Goal: Communication & Community: Connect with others

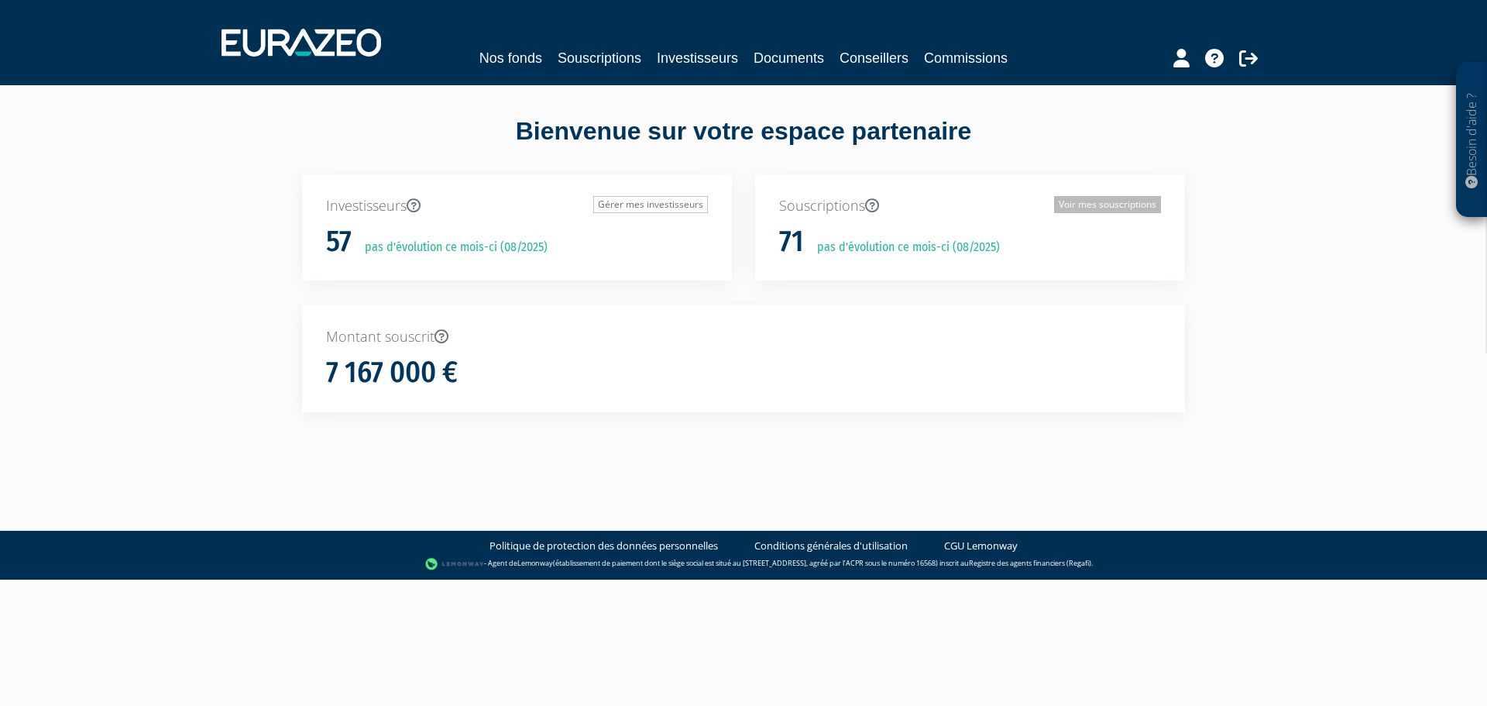
click at [1090, 207] on link "Voir mes souscriptions" at bounding box center [1107, 204] width 107 height 17
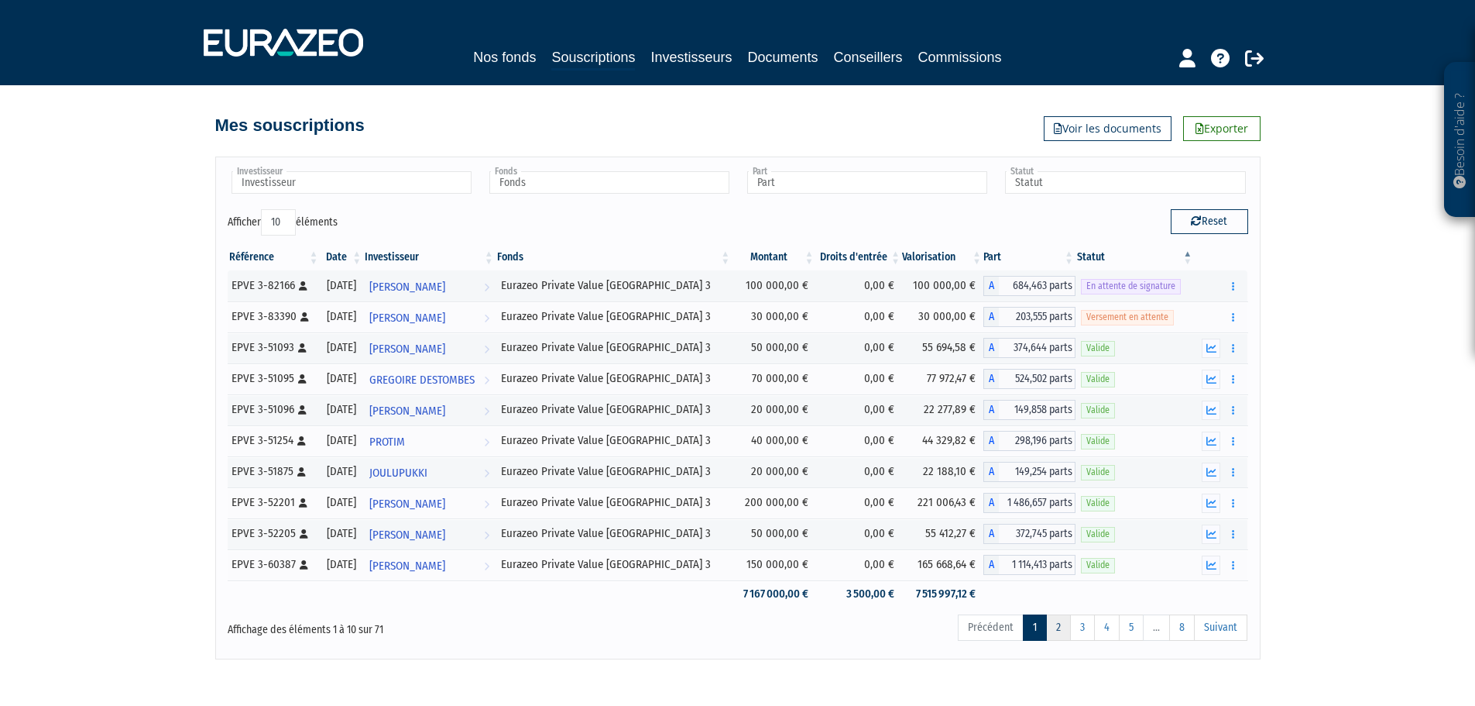
click at [1056, 623] on link "2" at bounding box center [1058, 627] width 25 height 26
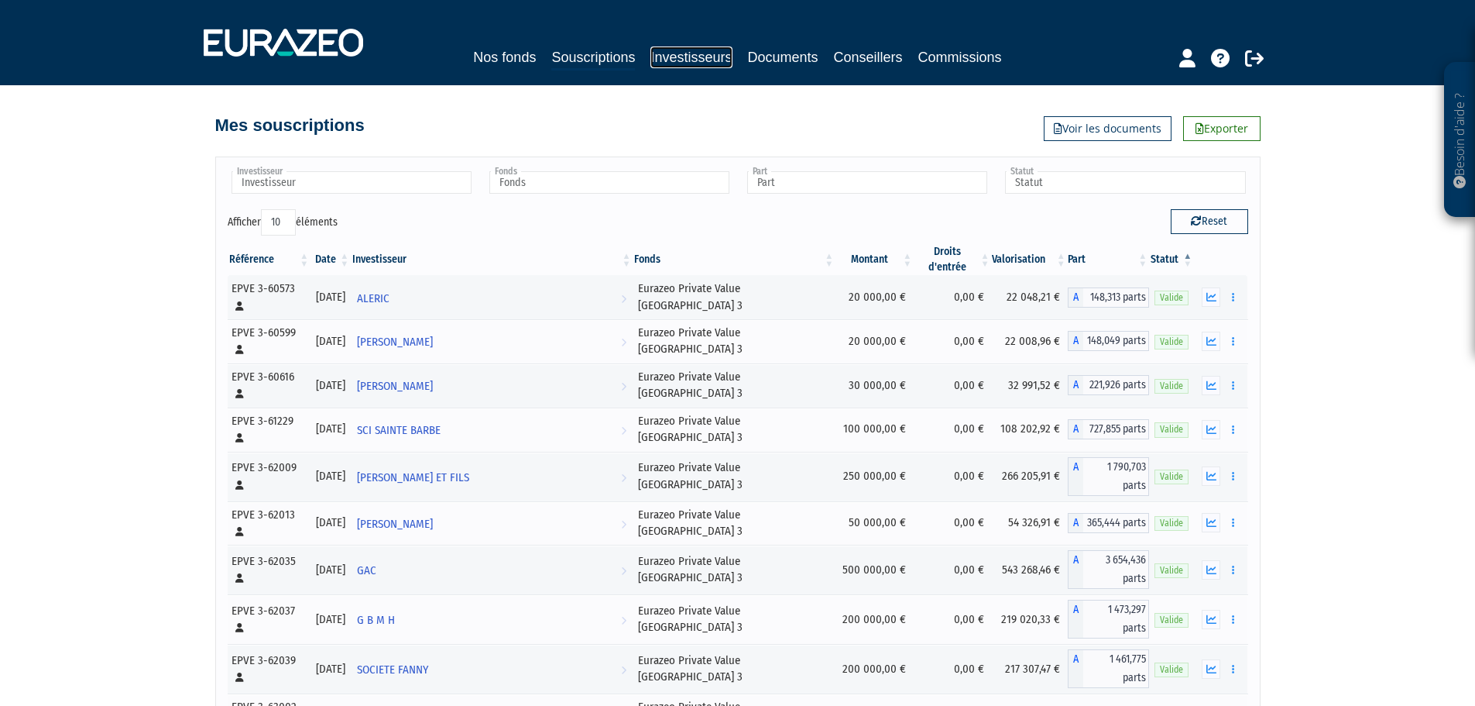
click at [688, 57] on link "Investisseurs" at bounding box center [691, 57] width 81 height 22
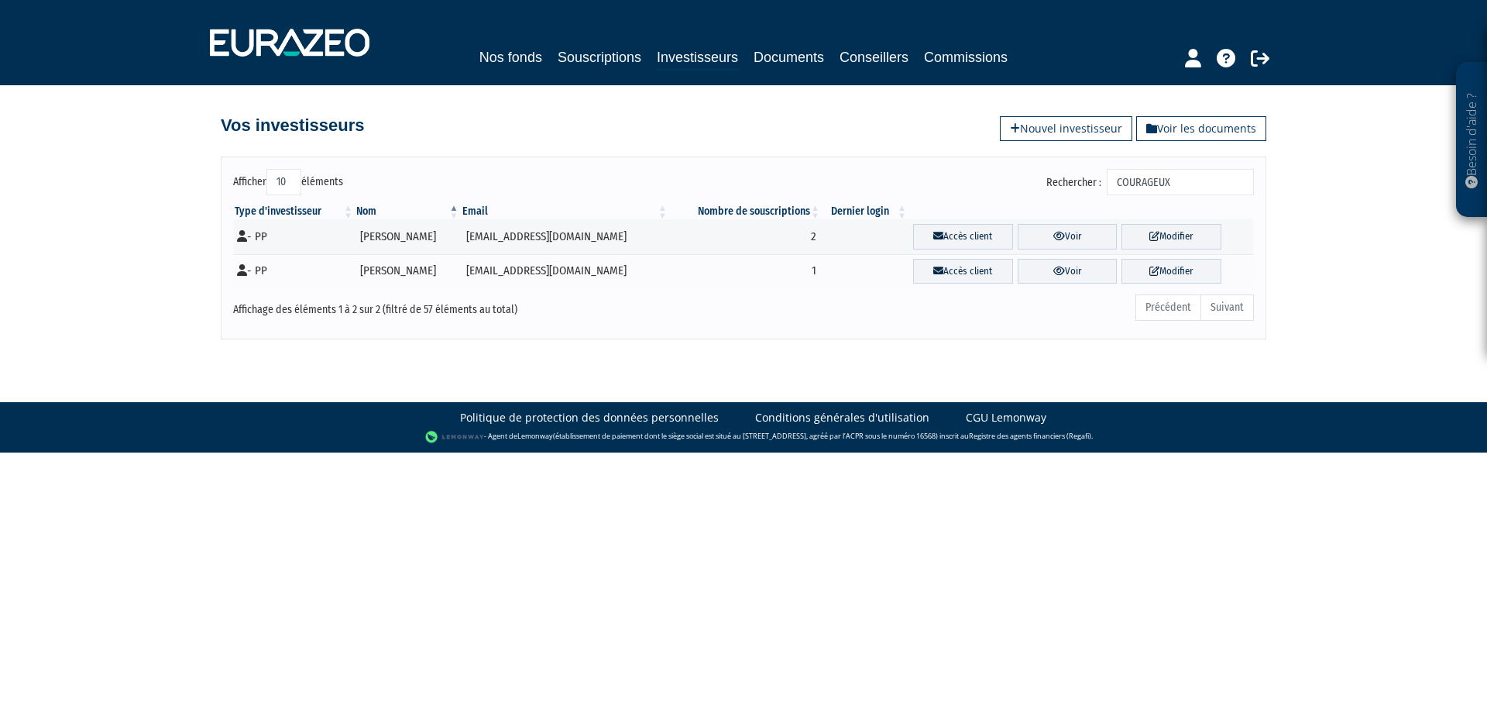
drag, startPoint x: 1186, startPoint y: 179, endPoint x: 1056, endPoint y: 174, distance: 130.2
click at [1056, 174] on div "Rechercher : COURAGEUX" at bounding box center [1004, 184] width 499 height 30
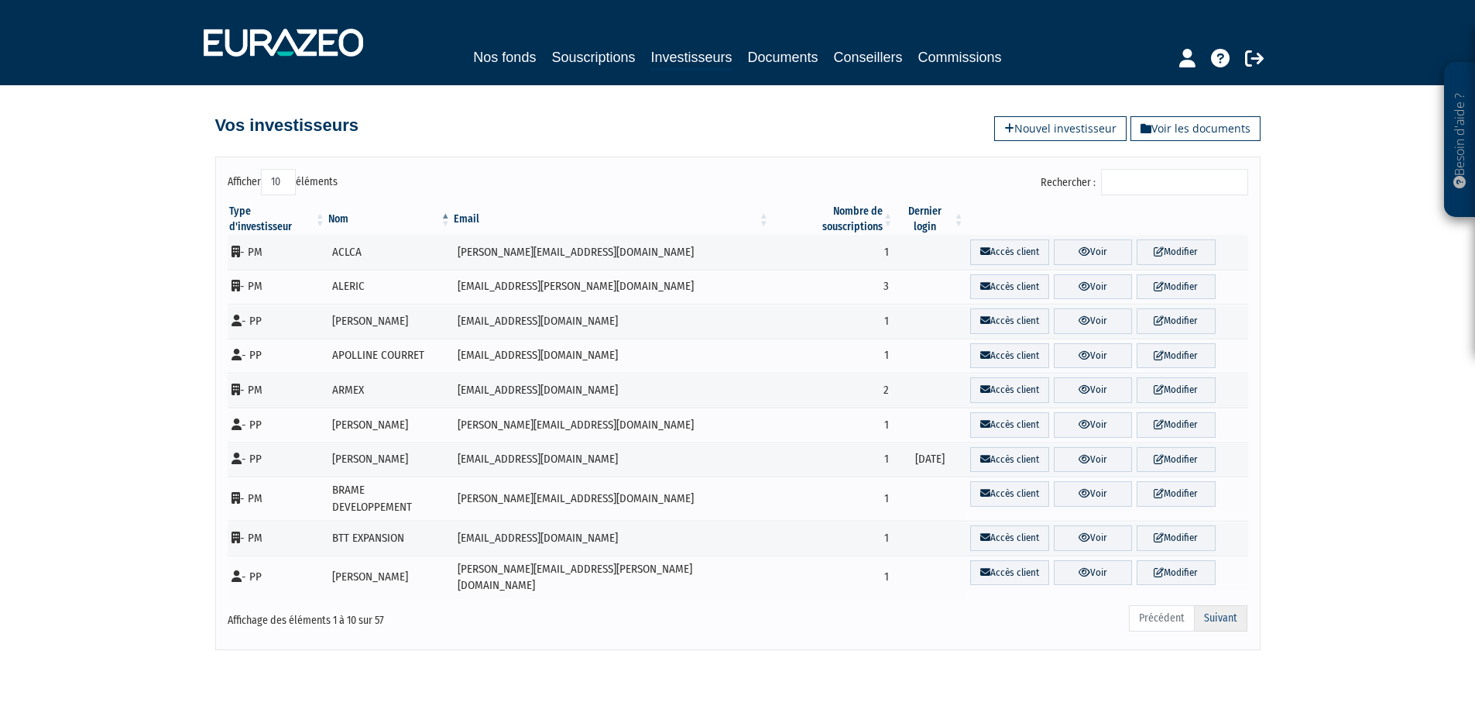
click at [1230, 605] on link "Suivant" at bounding box center [1220, 618] width 53 height 26
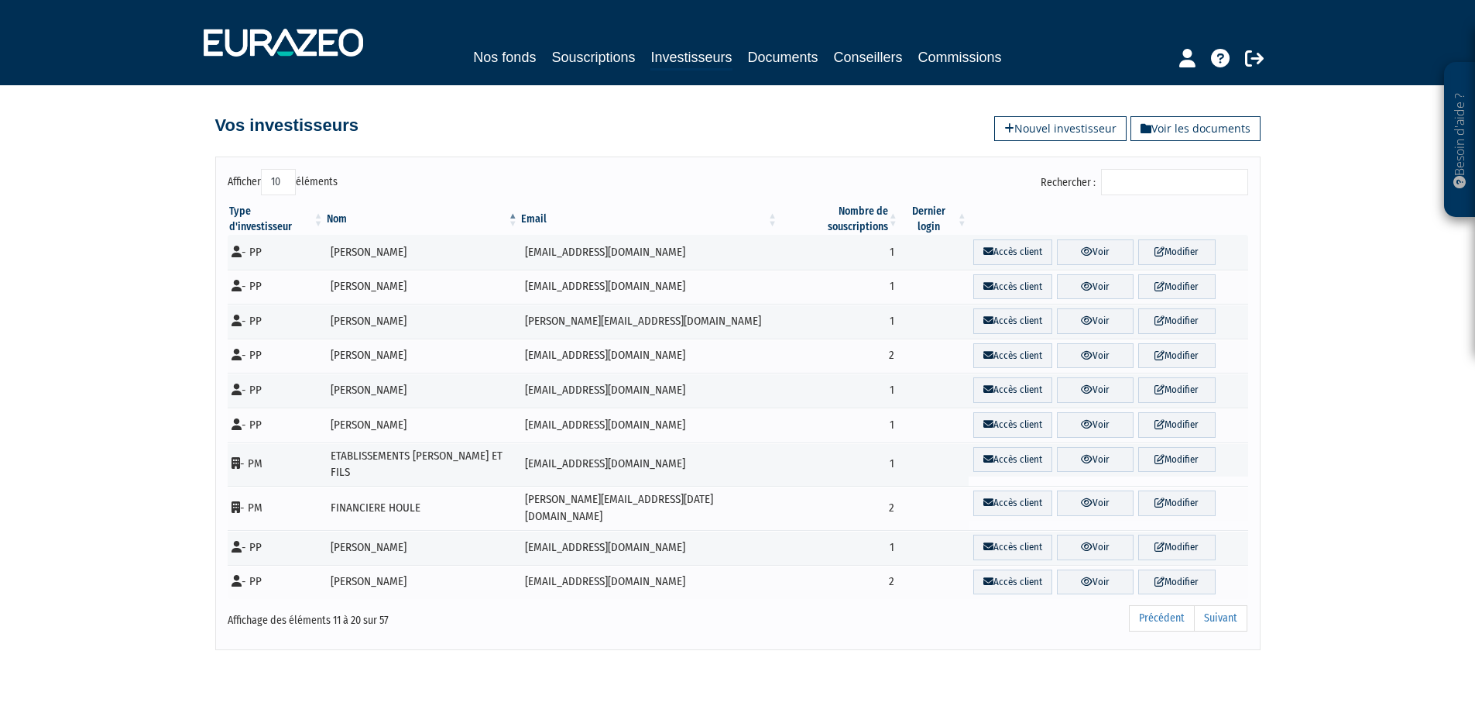
click at [1230, 605] on link "Suivant" at bounding box center [1220, 618] width 53 height 26
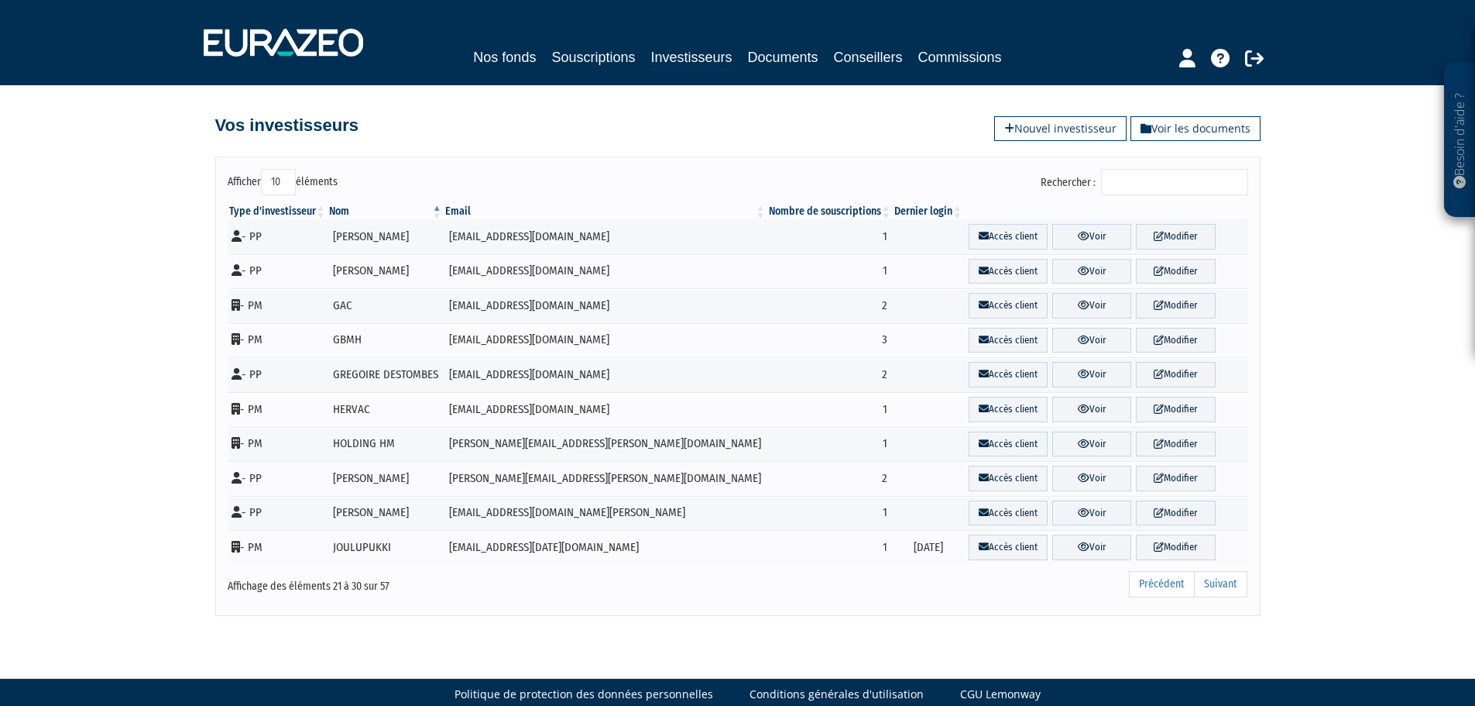
click at [1230, 588] on link "Suivant" at bounding box center [1220, 584] width 53 height 26
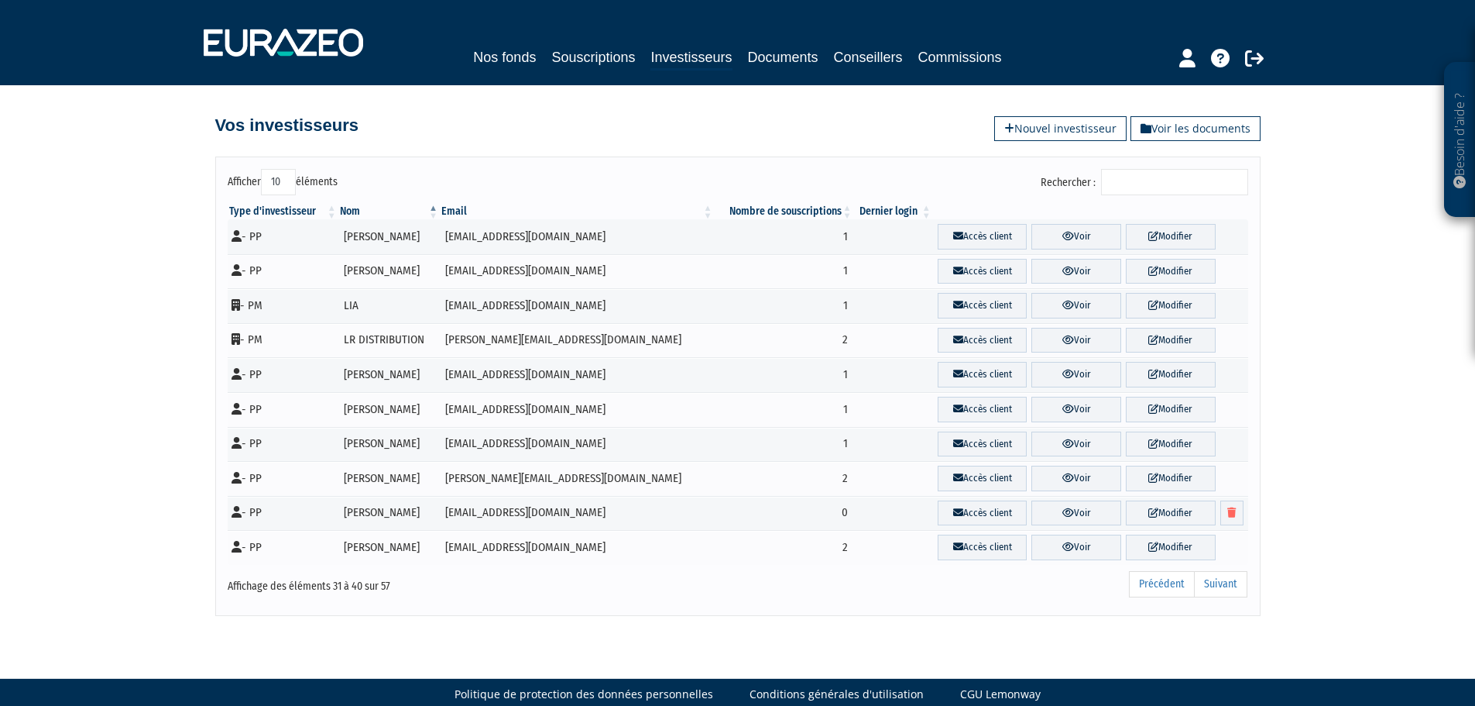
click at [1230, 588] on link "Suivant" at bounding box center [1220, 584] width 53 height 26
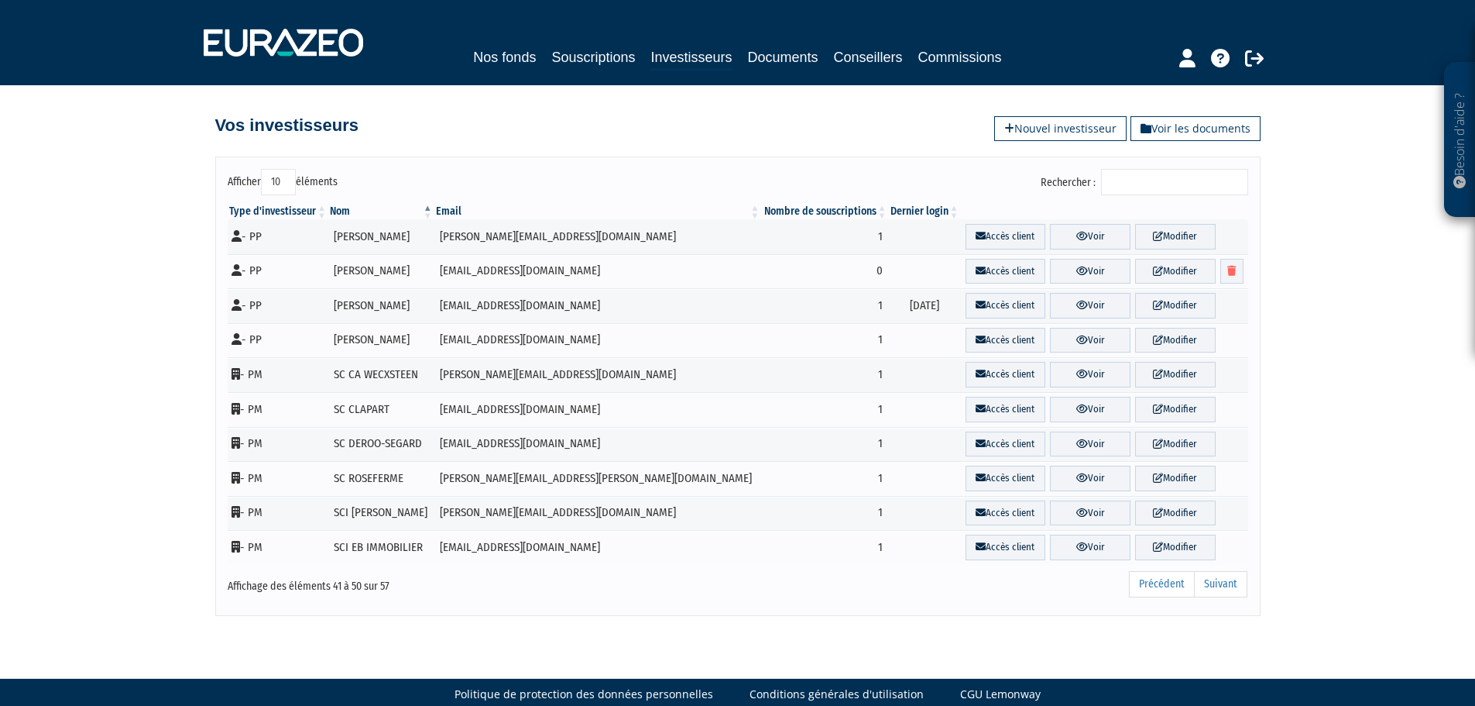
click at [1230, 588] on link "Suivant" at bounding box center [1220, 584] width 53 height 26
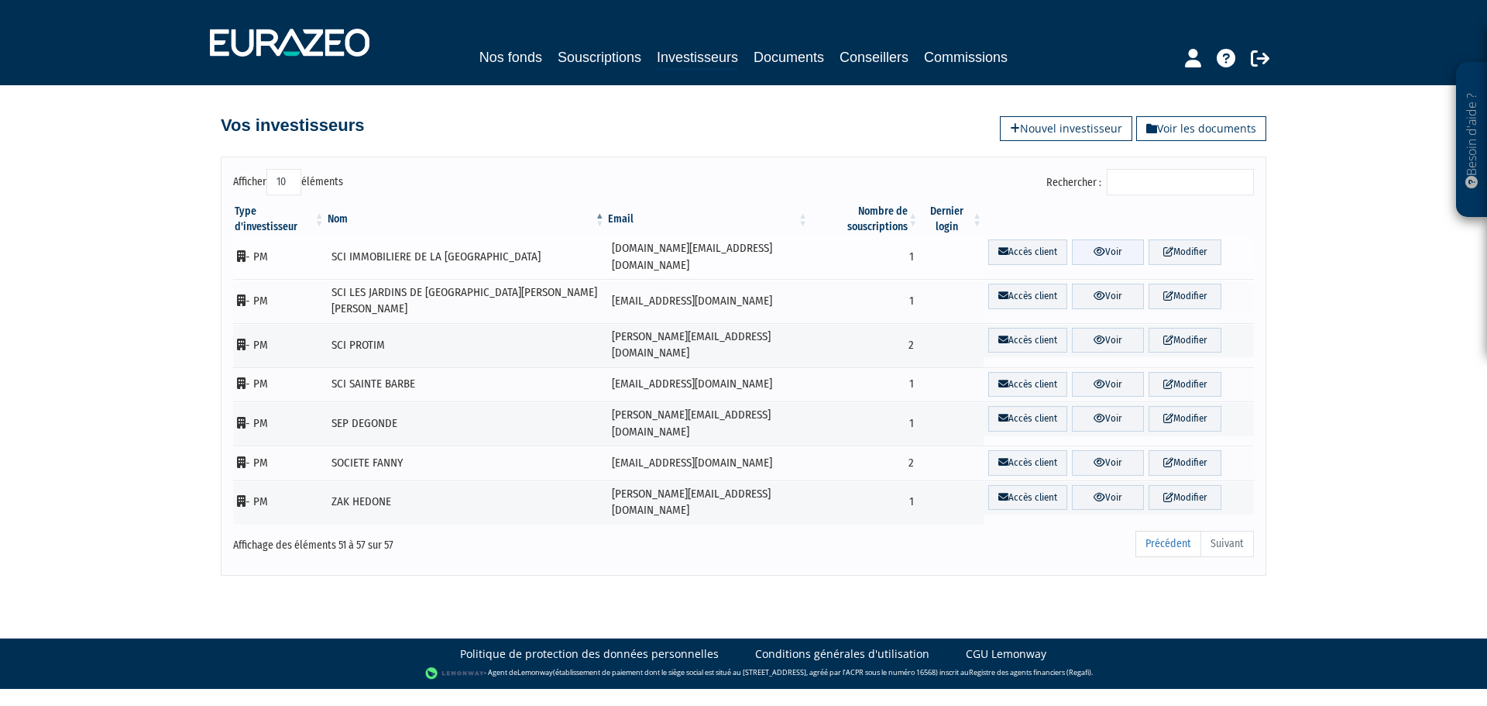
click at [1103, 239] on link "Voir" at bounding box center [1108, 252] width 73 height 26
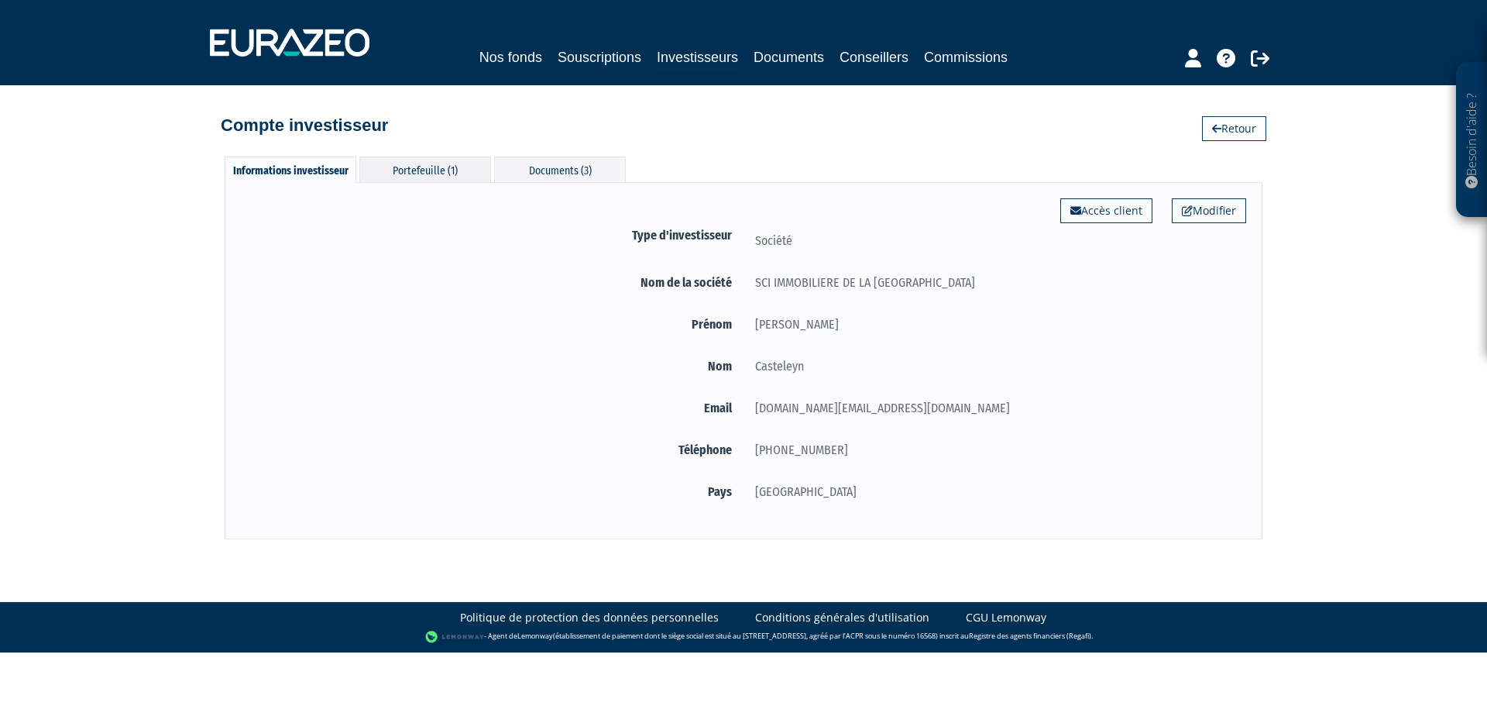
drag, startPoint x: 394, startPoint y: 168, endPoint x: 427, endPoint y: 173, distance: 33.0
click at [396, 168] on div "Portefeuille (1)" at bounding box center [425, 169] width 132 height 26
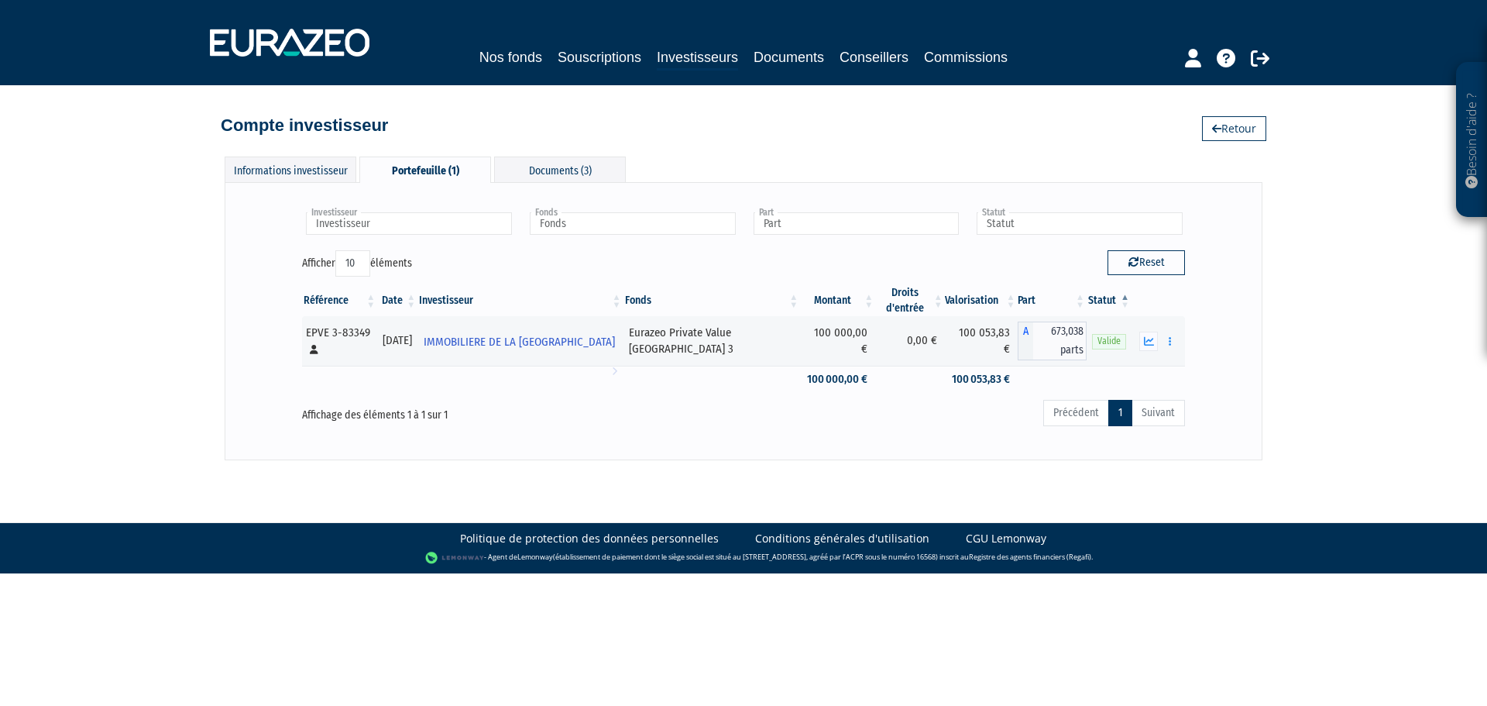
click at [627, 398] on div "Affichage des éléments 1 à 1 sur 1" at bounding box center [479, 410] width 355 height 25
click at [302, 163] on div "Informations investisseur" at bounding box center [291, 169] width 132 height 26
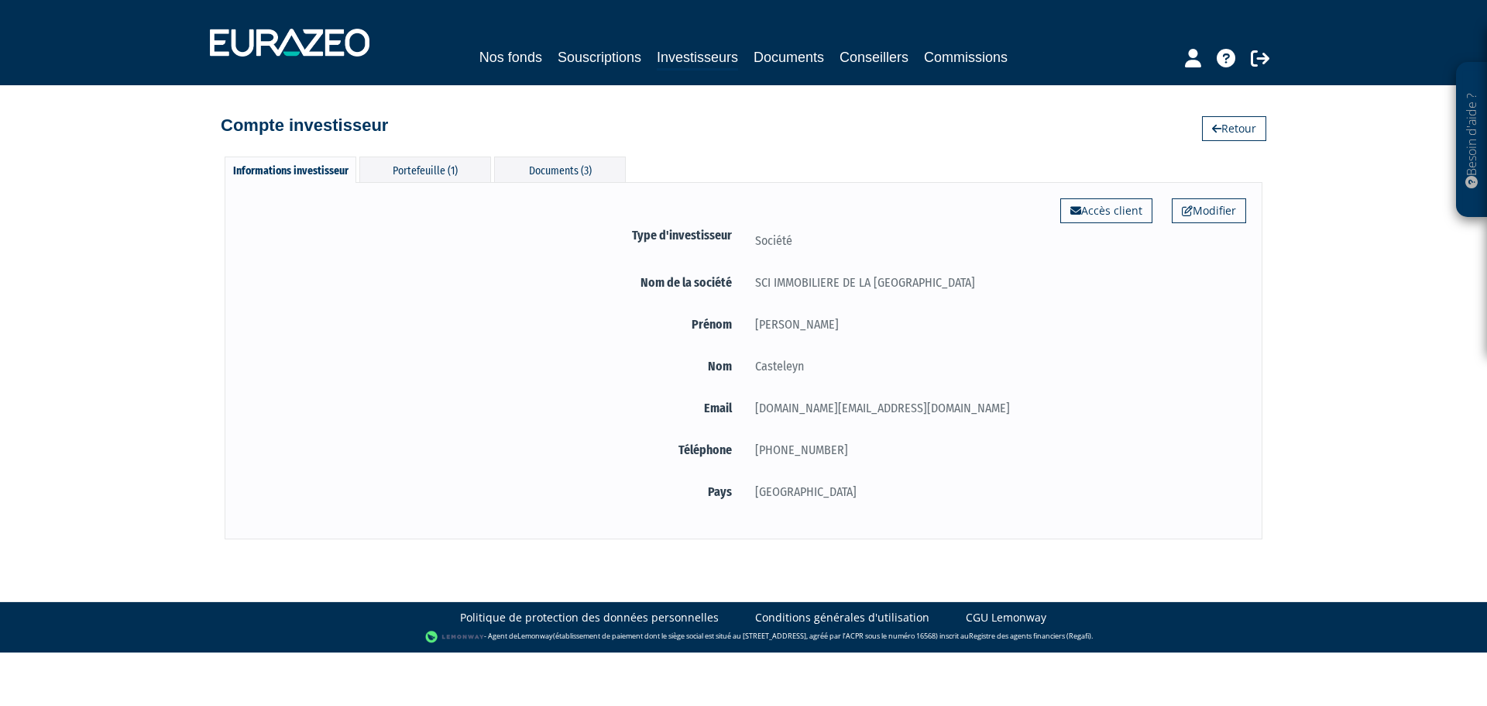
drag, startPoint x: 1019, startPoint y: 411, endPoint x: 1052, endPoint y: 364, distance: 57.8
click at [1019, 411] on div "[DOMAIN_NAME][EMAIL_ADDRESS][DOMAIN_NAME]" at bounding box center [994, 407] width 503 height 19
click at [1101, 212] on link "Accès client" at bounding box center [1106, 210] width 92 height 25
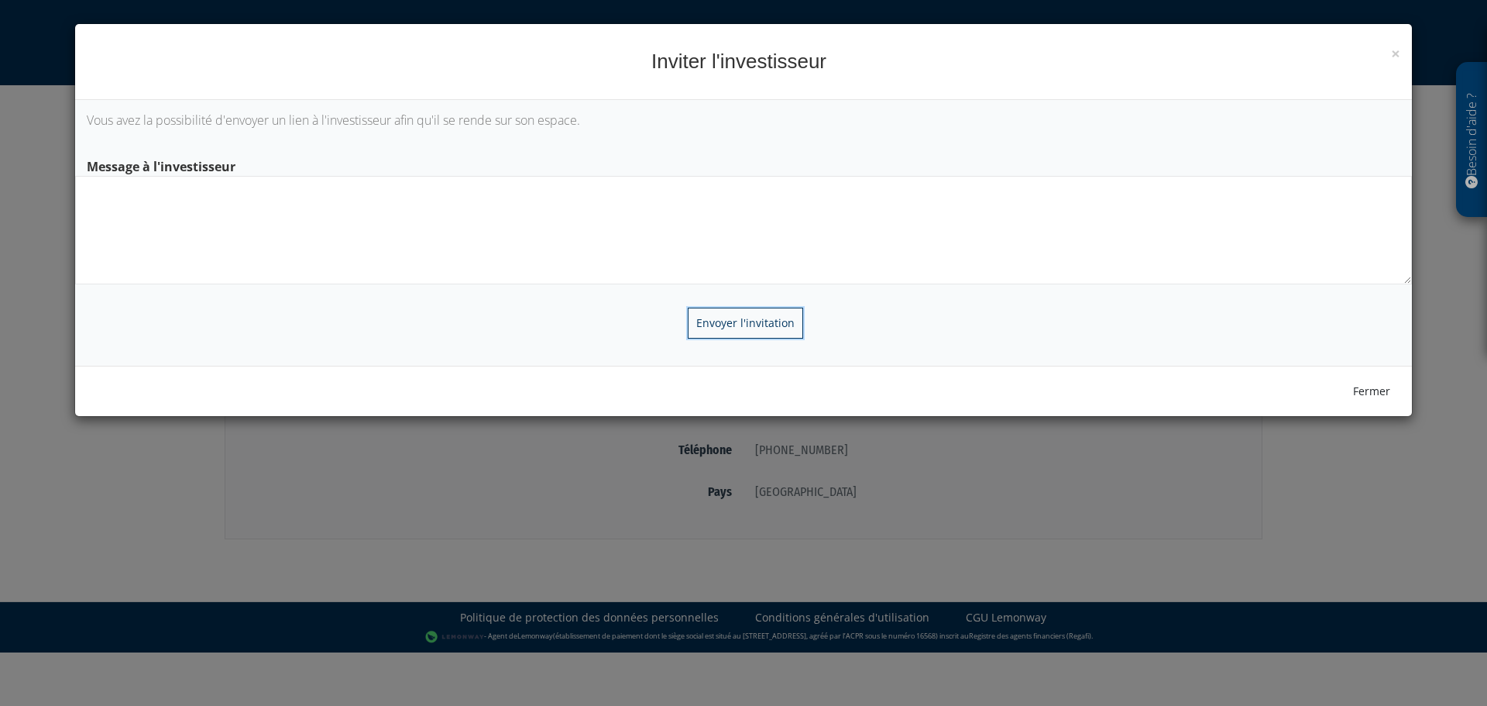
click at [741, 321] on input "Envoyer l'invitation" at bounding box center [745, 322] width 115 height 31
